Goal: Information Seeking & Learning: Check status

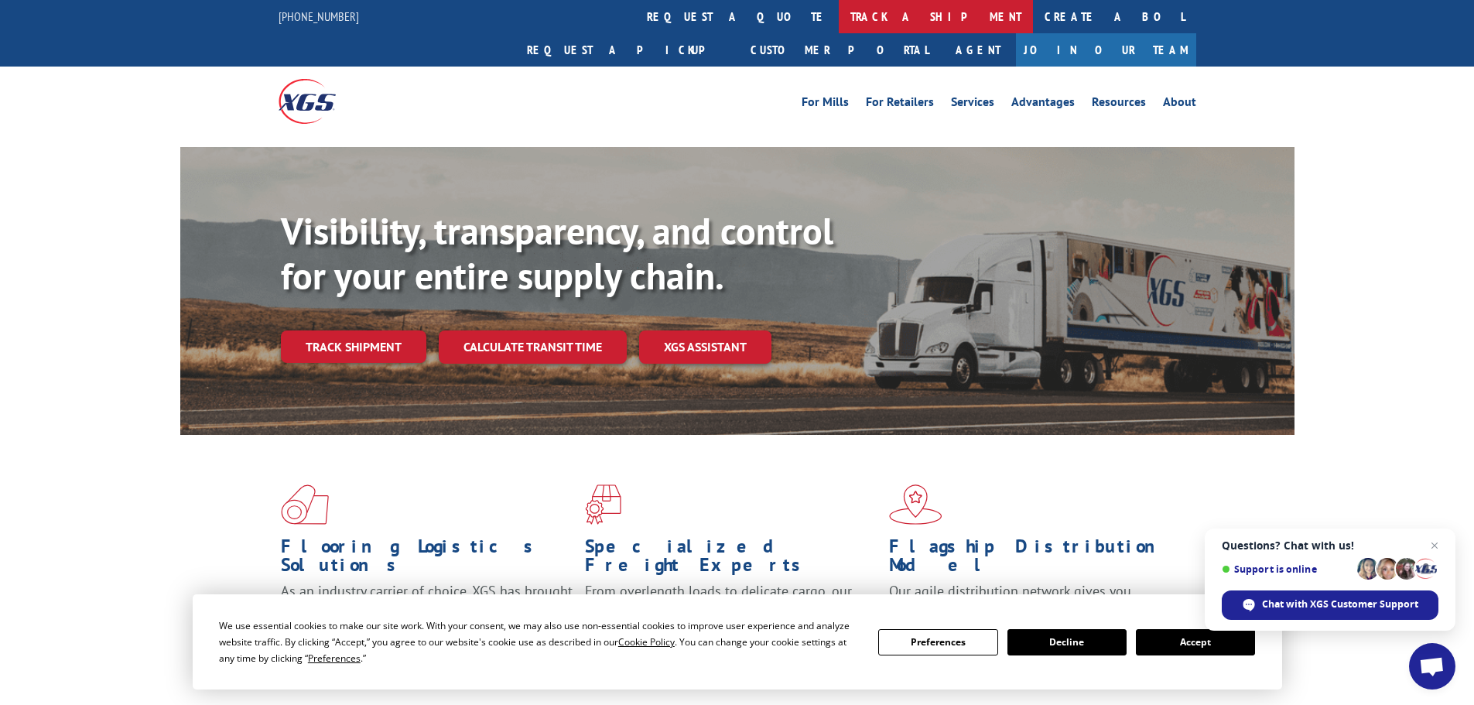
click at [839, 18] on link "track a shipment" at bounding box center [936, 16] width 194 height 33
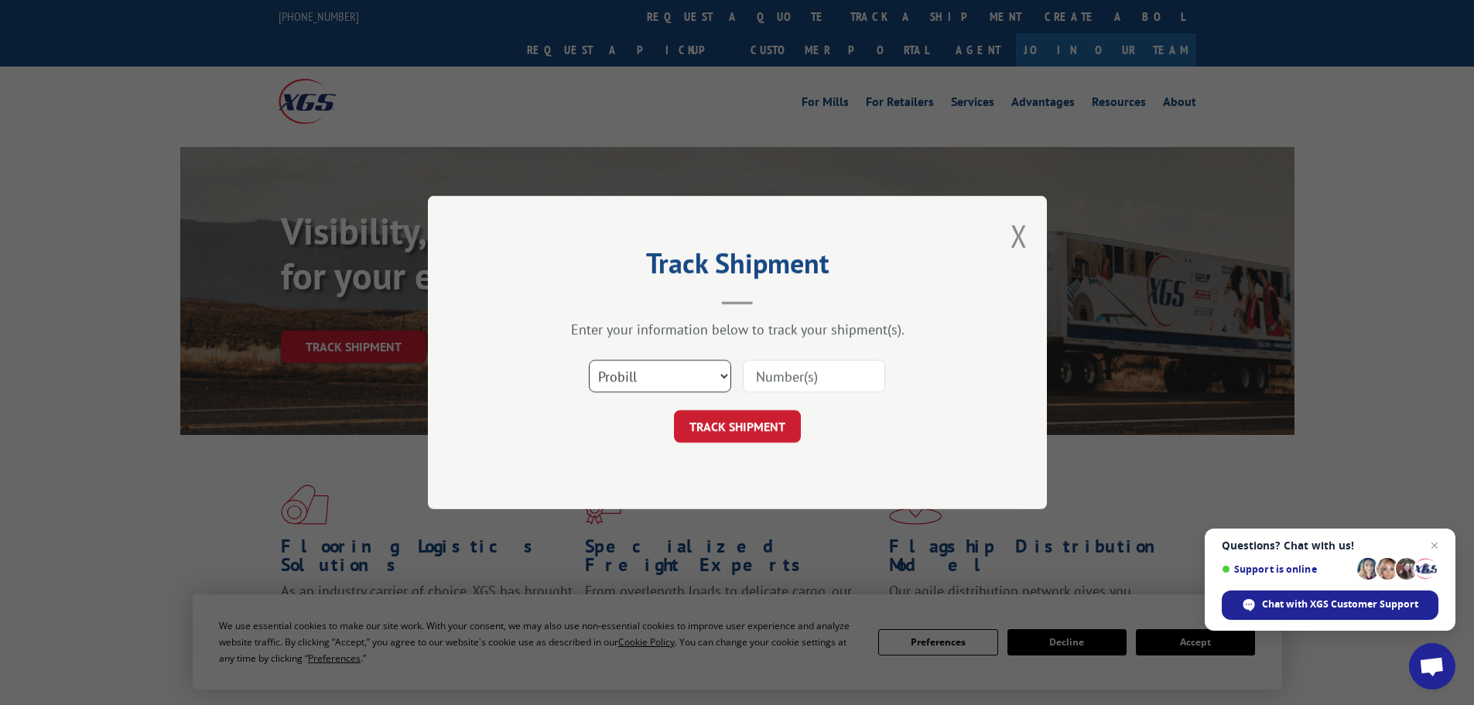
click at [682, 378] on select "Select category... Probill BOL PO" at bounding box center [660, 376] width 142 height 32
select select "bol"
click at [589, 360] on select "Select category... Probill BOL PO" at bounding box center [660, 376] width 142 height 32
drag, startPoint x: 763, startPoint y: 390, endPoint x: 764, endPoint y: 379, distance: 10.9
click at [763, 390] on input at bounding box center [814, 376] width 142 height 32
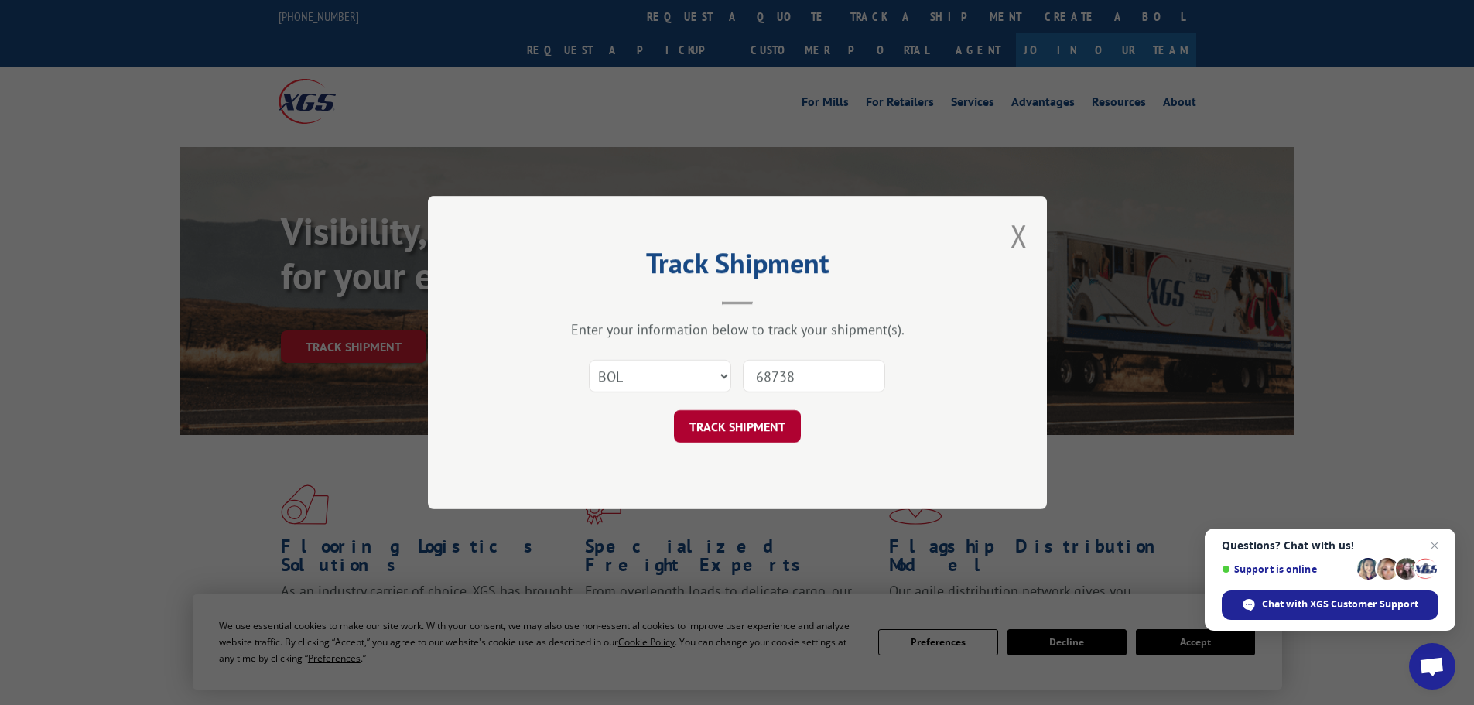
type input "68738"
click at [775, 421] on button "TRACK SHIPMENT" at bounding box center [737, 426] width 127 height 32
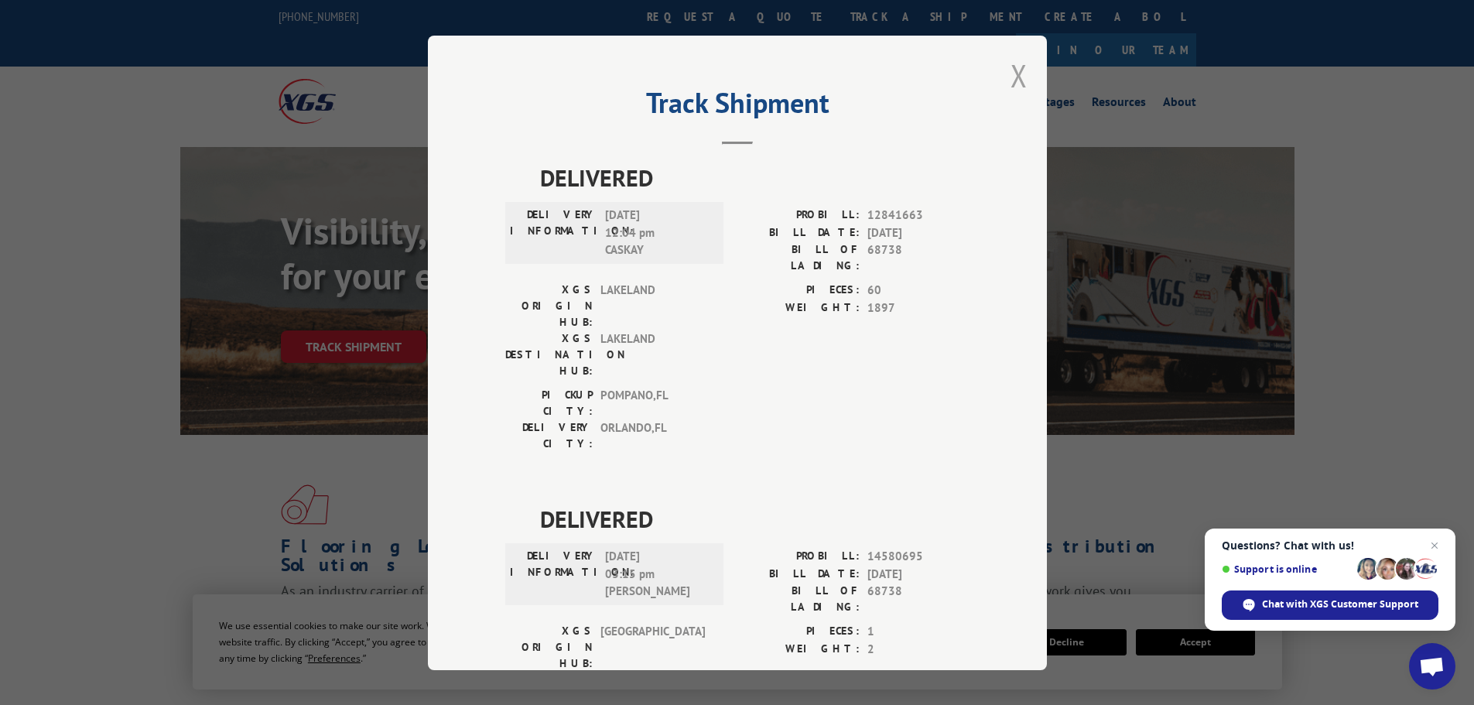
click at [1013, 76] on button "Close modal" at bounding box center [1019, 75] width 17 height 41
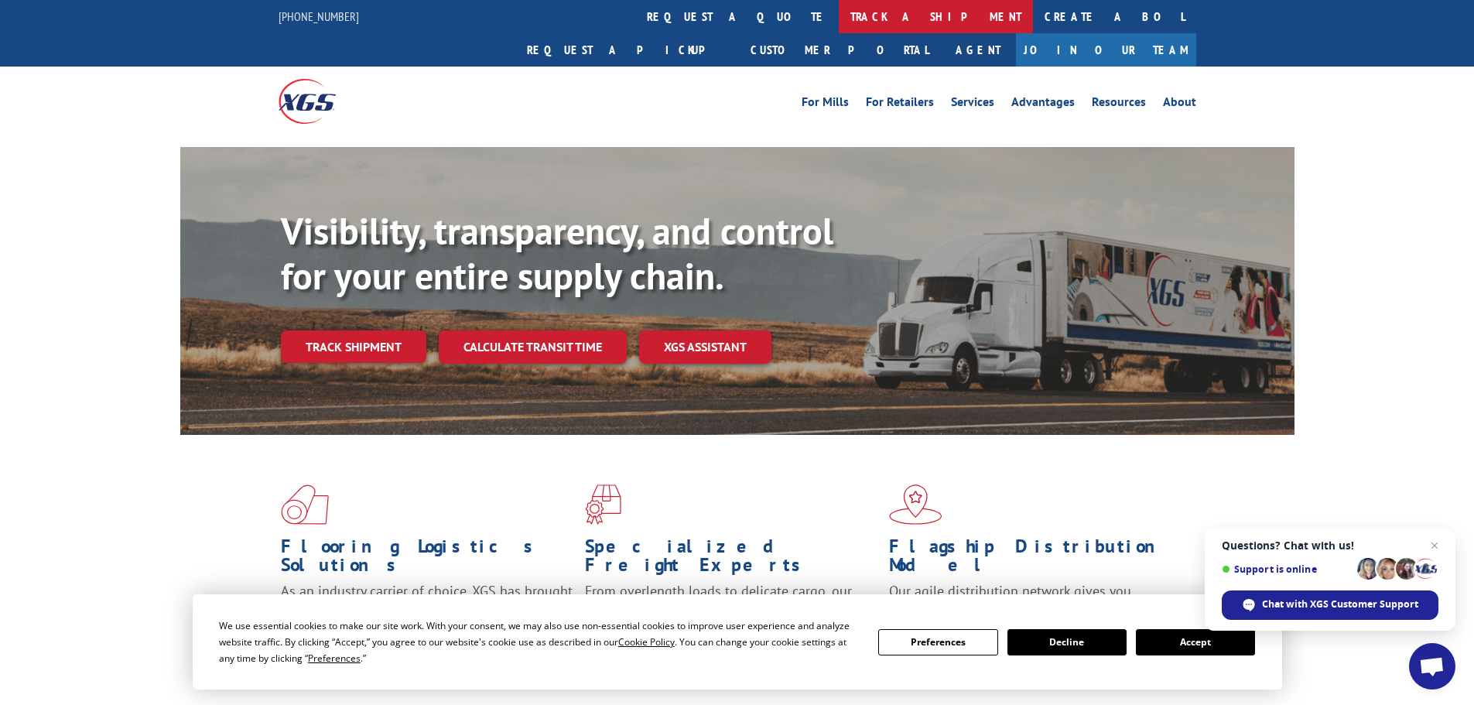
click at [839, 23] on link "track a shipment" at bounding box center [936, 16] width 194 height 33
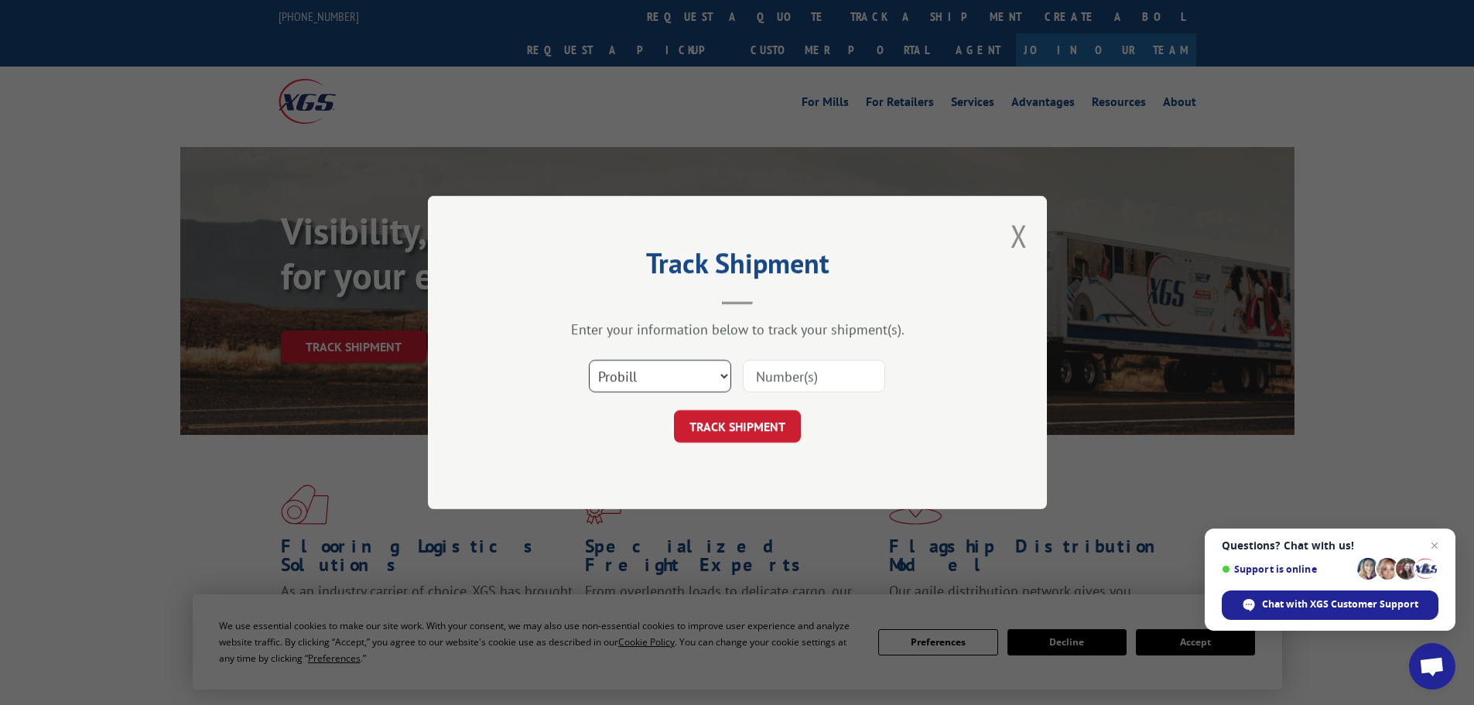
click at [701, 373] on select "Select category... Probill BOL PO" at bounding box center [660, 376] width 142 height 32
select select "bol"
click at [589, 360] on select "Select category... Probill BOL PO" at bounding box center [660, 376] width 142 height 32
click at [772, 371] on input at bounding box center [814, 376] width 142 height 32
type input "6873869"
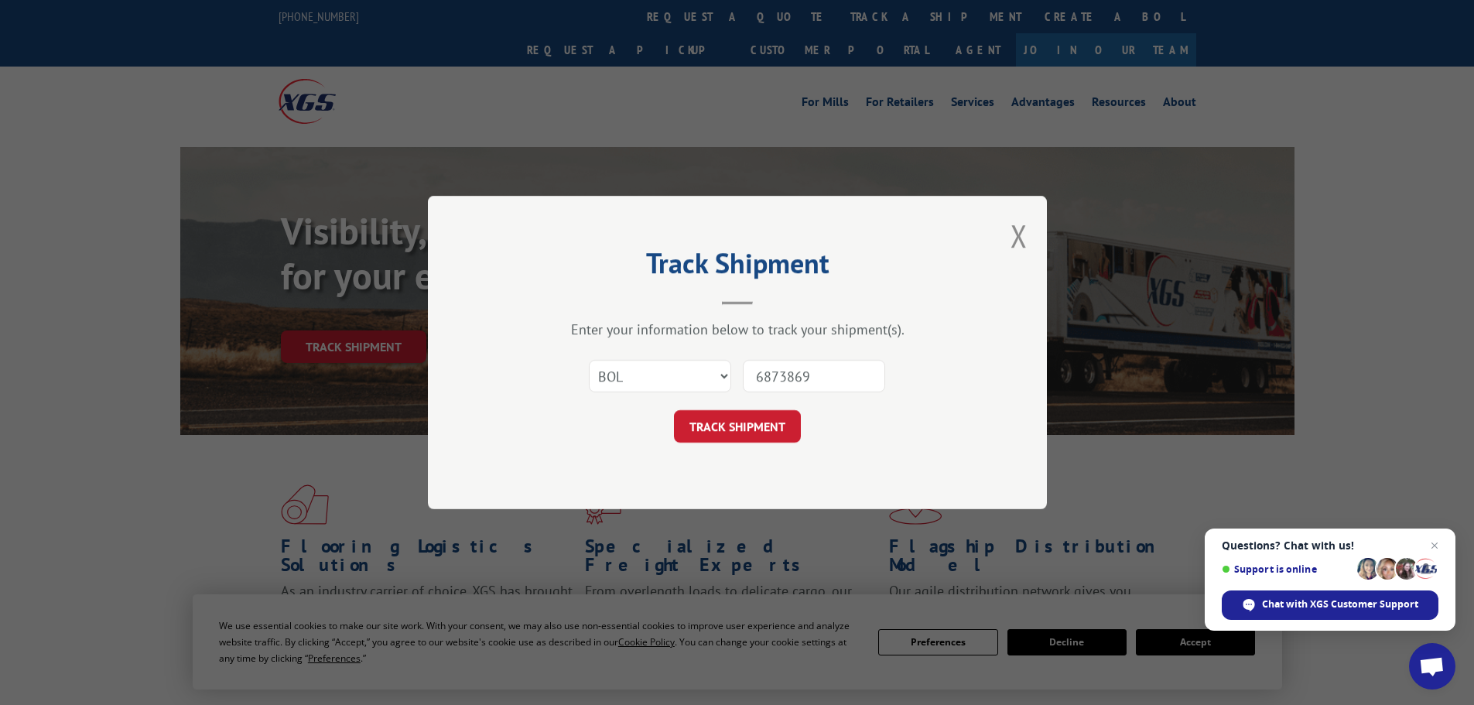
click button "TRACK SHIPMENT" at bounding box center [737, 426] width 127 height 32
